Goal: Task Accomplishment & Management: Manage account settings

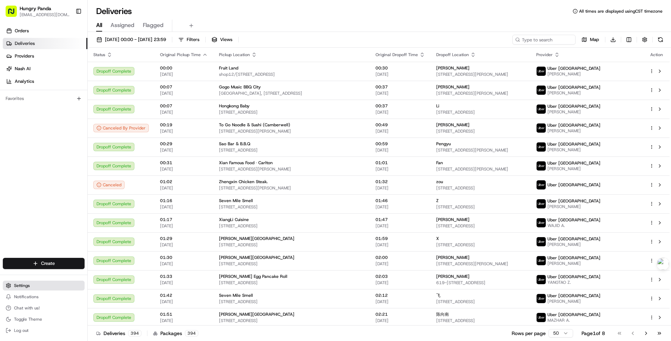
click at [29, 287] on span "Settings" at bounding box center [22, 286] width 16 height 6
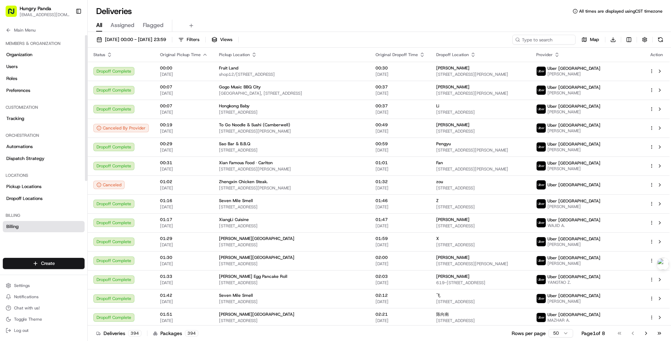
click at [24, 228] on link "Billing" at bounding box center [44, 226] width 82 height 11
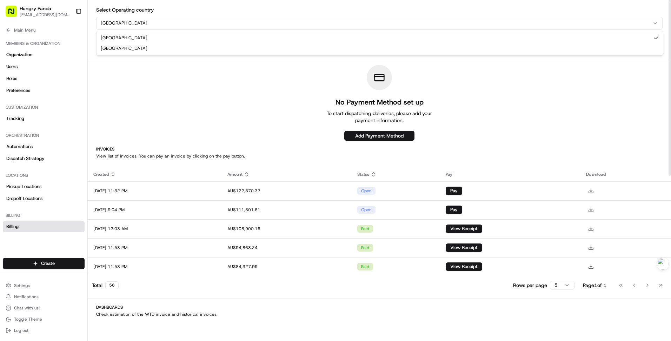
click at [364, 20] on html "Hungry Panda [EMAIL_ADDRESS][DOMAIN_NAME] Toggle Sidebar Orders Deliveries Prov…" at bounding box center [335, 170] width 671 height 341
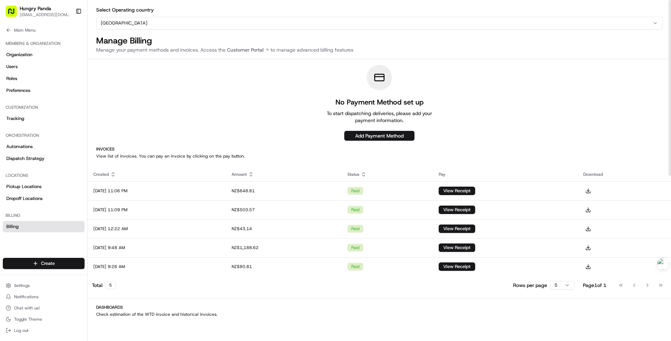
click at [281, 23] on html "Hungry Panda [EMAIL_ADDRESS][DOMAIN_NAME] Toggle Sidebar Orders Deliveries Prov…" at bounding box center [335, 170] width 671 height 341
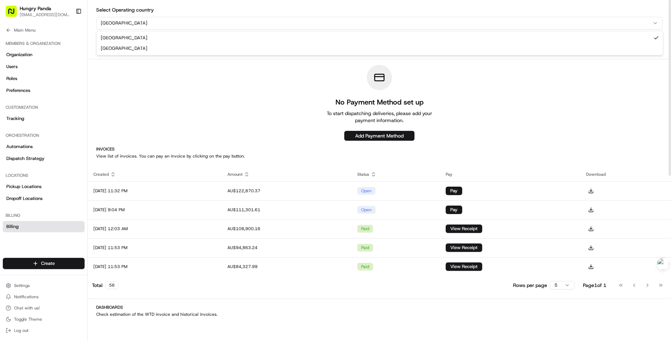
click at [410, 24] on html "Hungry Panda [EMAIL_ADDRESS][DOMAIN_NAME] Toggle Sidebar Orders Deliveries Prov…" at bounding box center [335, 170] width 671 height 341
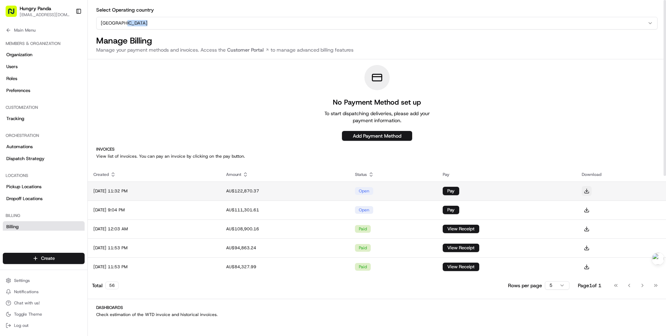
click at [591, 193] on button at bounding box center [587, 191] width 10 height 10
click at [344, 193] on div "AU$122,870.37" at bounding box center [285, 191] width 118 height 6
